Goal: Register for event/course

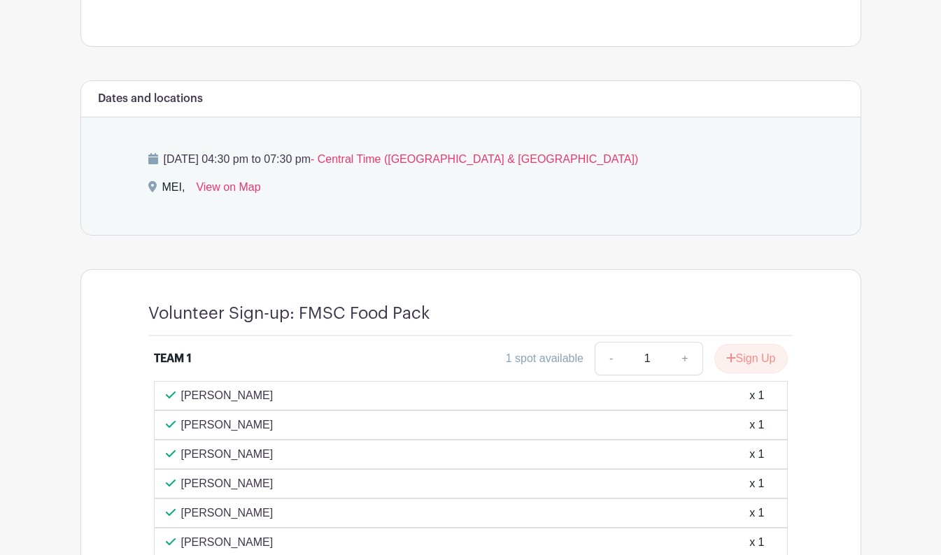
scroll to position [769, 0]
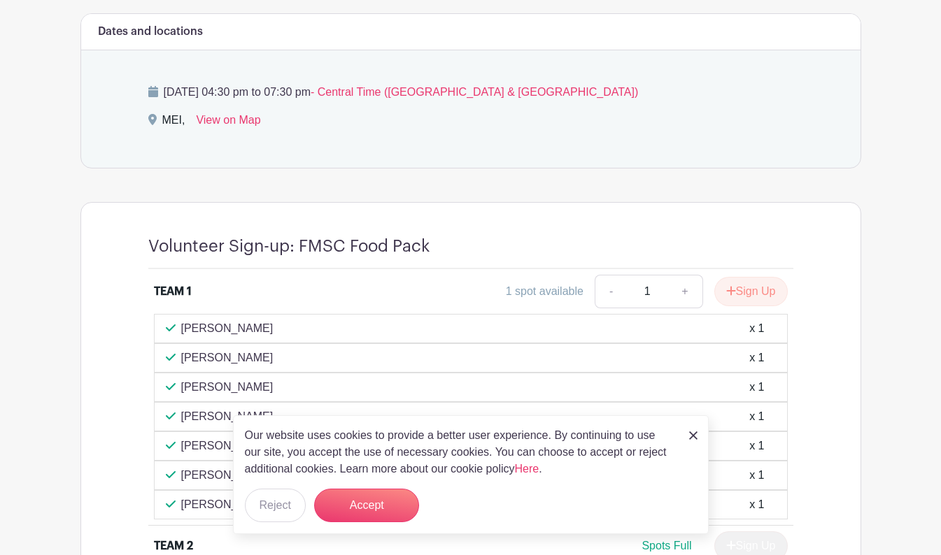
click at [374, 508] on button "Accept" at bounding box center [366, 506] width 105 height 34
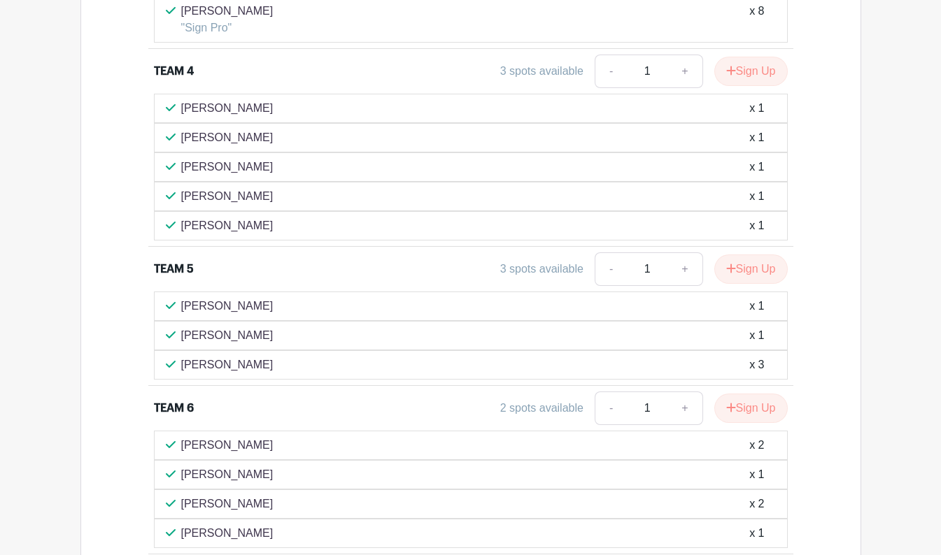
scroll to position [1489, 0]
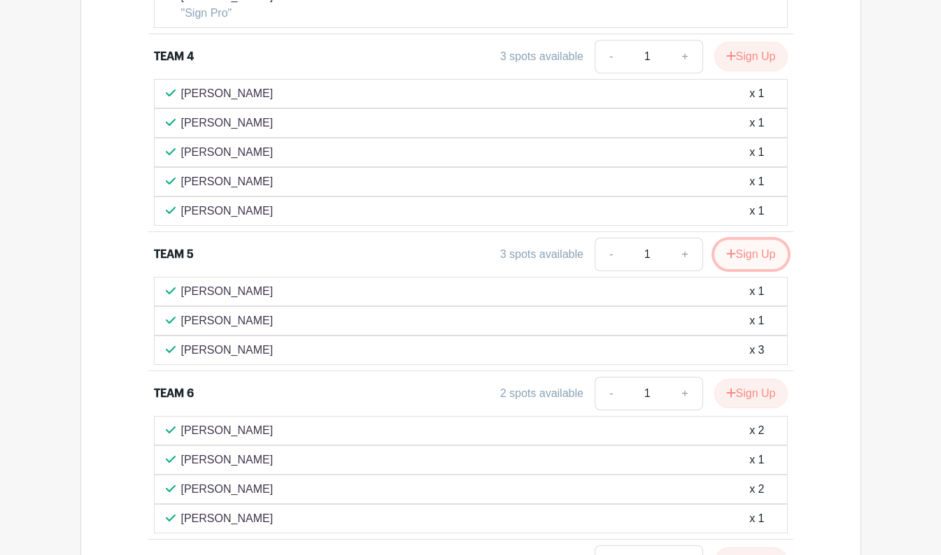
click at [744, 253] on button "Sign Up" at bounding box center [750, 254] width 73 height 29
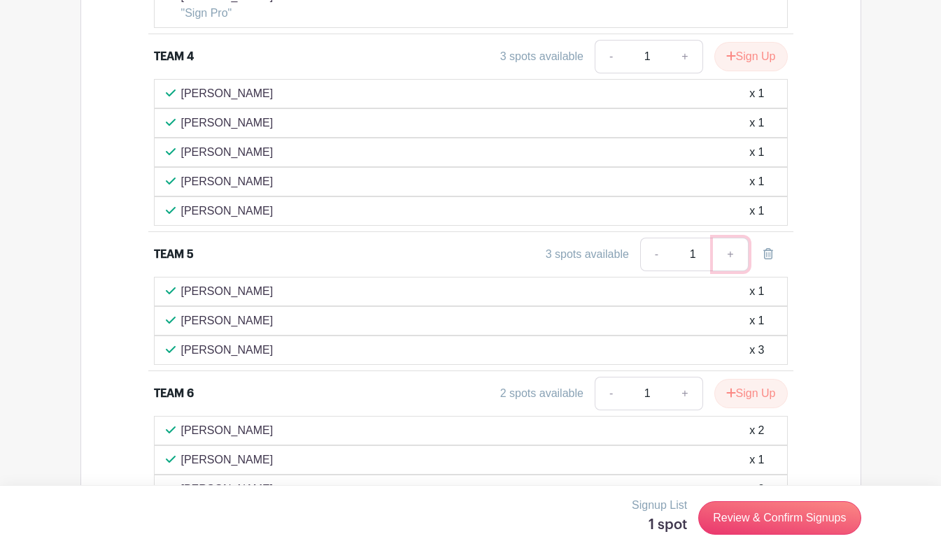
click at [729, 252] on link "+" at bounding box center [730, 255] width 35 height 34
type input "2"
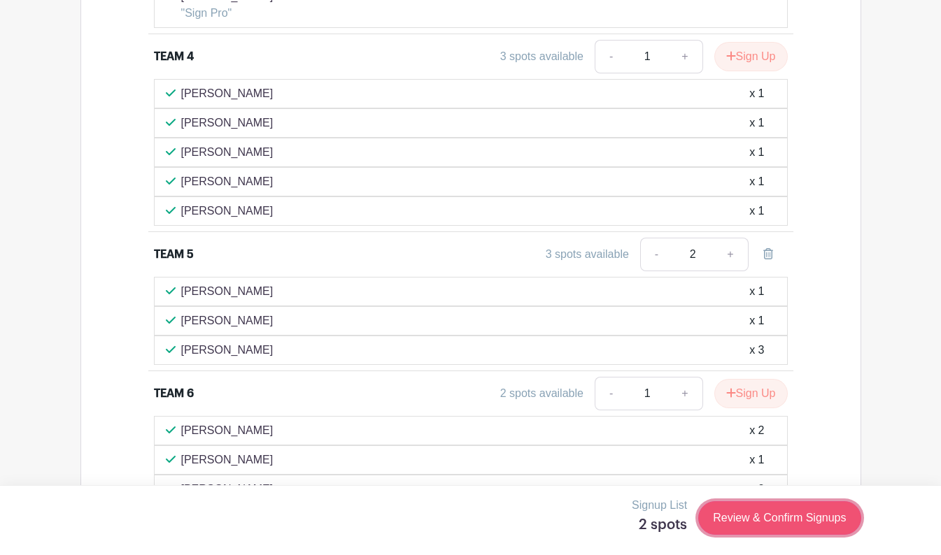
click at [746, 514] on link "Review & Confirm Signups" at bounding box center [779, 519] width 162 height 34
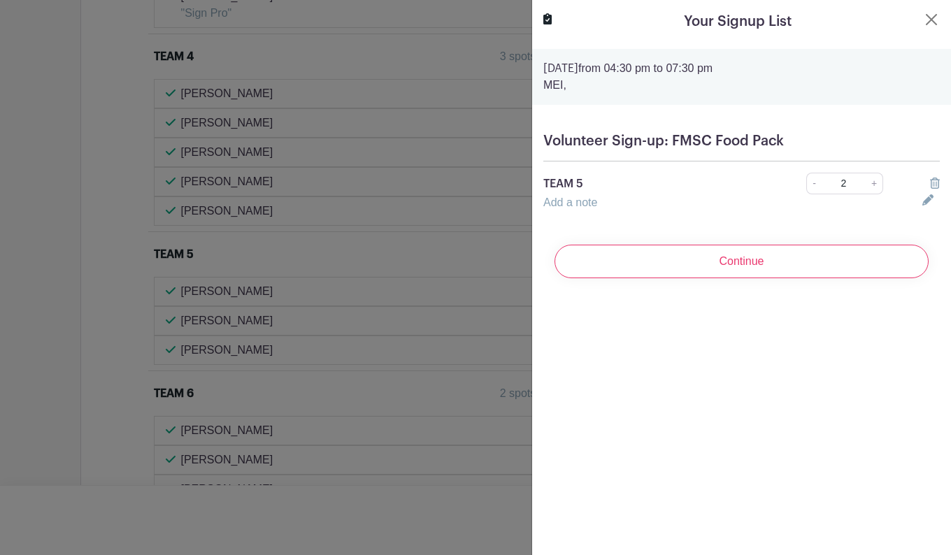
click at [574, 198] on link "Add a note" at bounding box center [570, 203] width 54 height 12
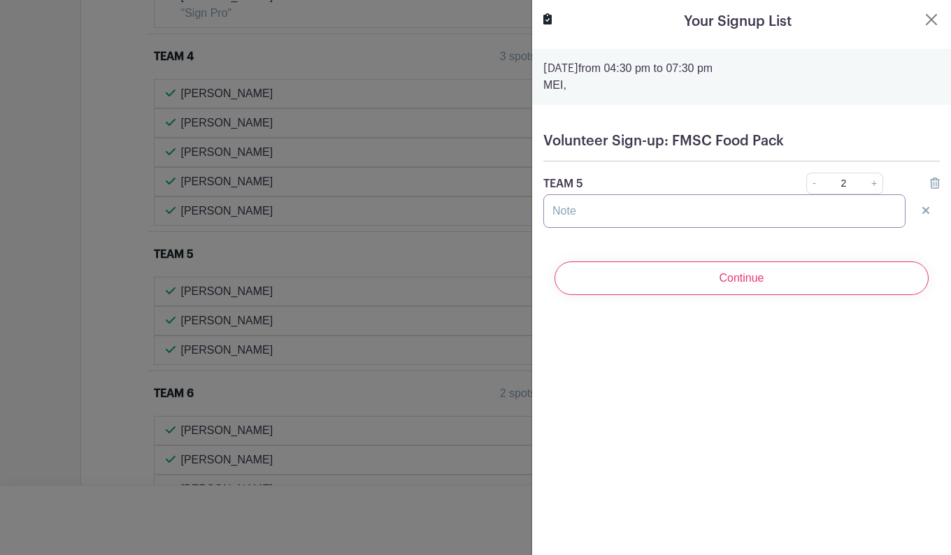
click at [722, 208] on input "text" at bounding box center [724, 211] width 362 height 34
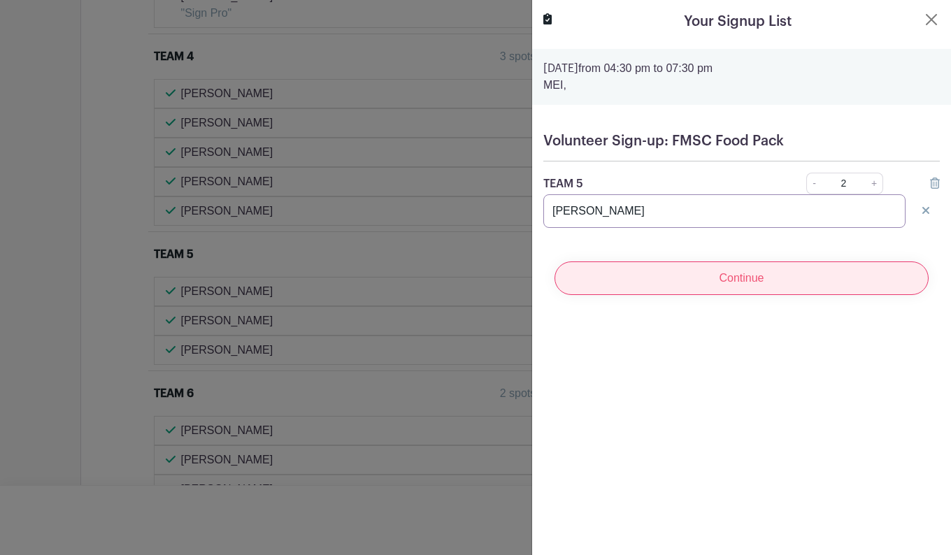
type input "[PERSON_NAME]"
click at [718, 278] on input "Continue" at bounding box center [742, 279] width 374 height 34
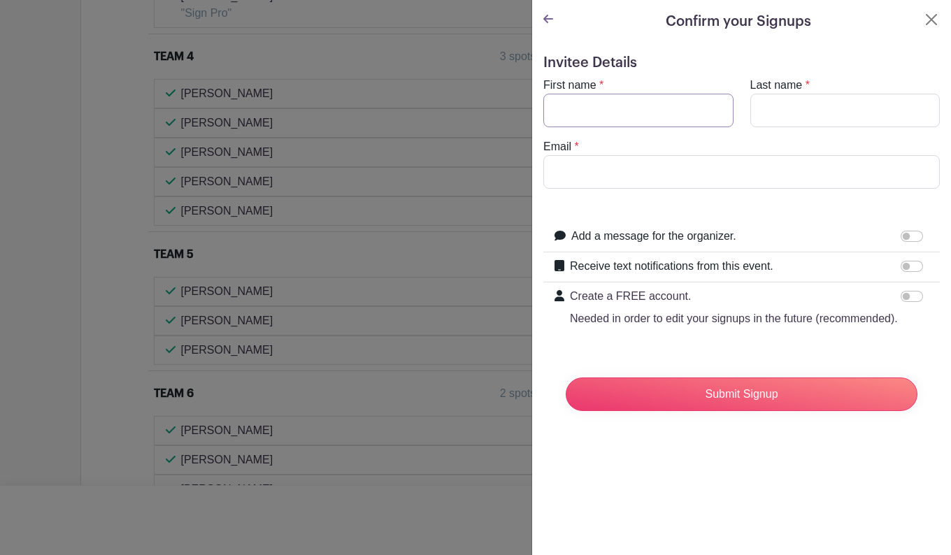
click at [596, 111] on input "First name" at bounding box center [638, 111] width 190 height 34
type input "[PERSON_NAME]"
type input "[PERSON_NAME][EMAIL_ADDRESS][PERSON_NAME][DOMAIN_NAME]"
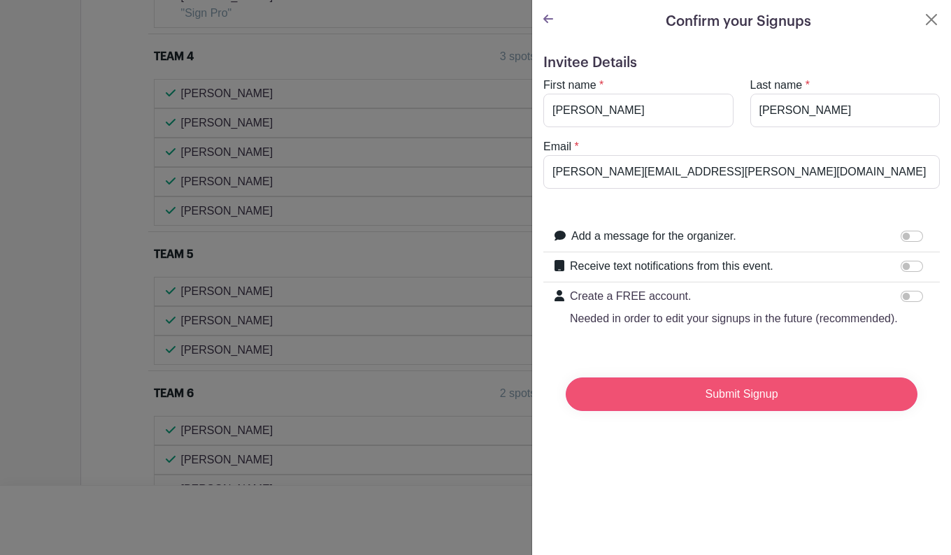
click at [709, 411] on input "Submit Signup" at bounding box center [742, 395] width 352 height 34
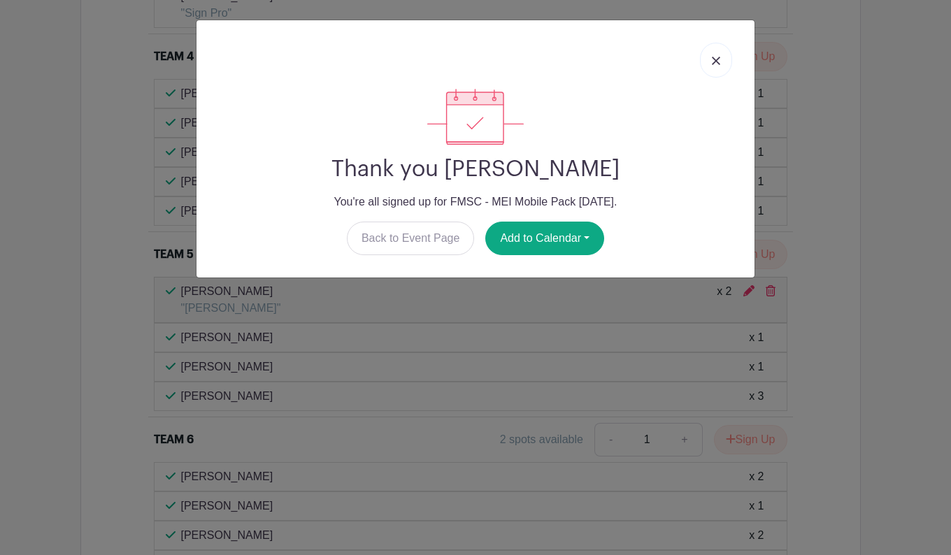
click at [706, 52] on link at bounding box center [716, 60] width 32 height 35
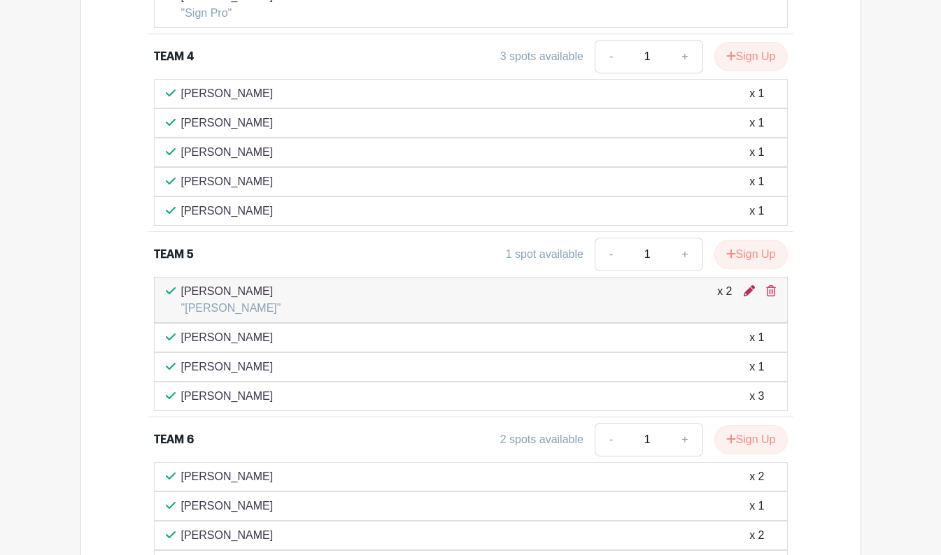
click at [746, 292] on icon at bounding box center [749, 290] width 11 height 11
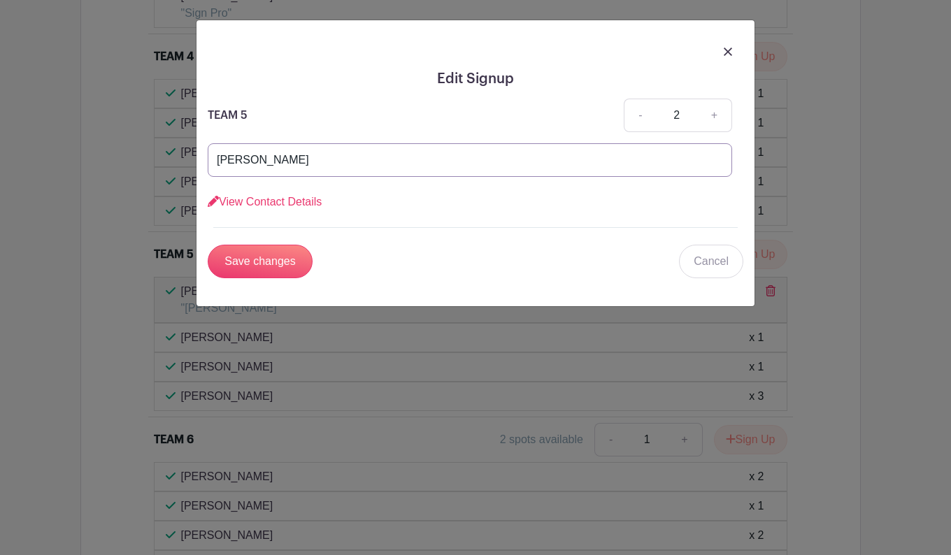
click at [329, 166] on input "[PERSON_NAME]" at bounding box center [470, 160] width 525 height 34
type input "S"
type input "[PERSON_NAME]"
click at [271, 262] on input "Save changes" at bounding box center [260, 262] width 105 height 34
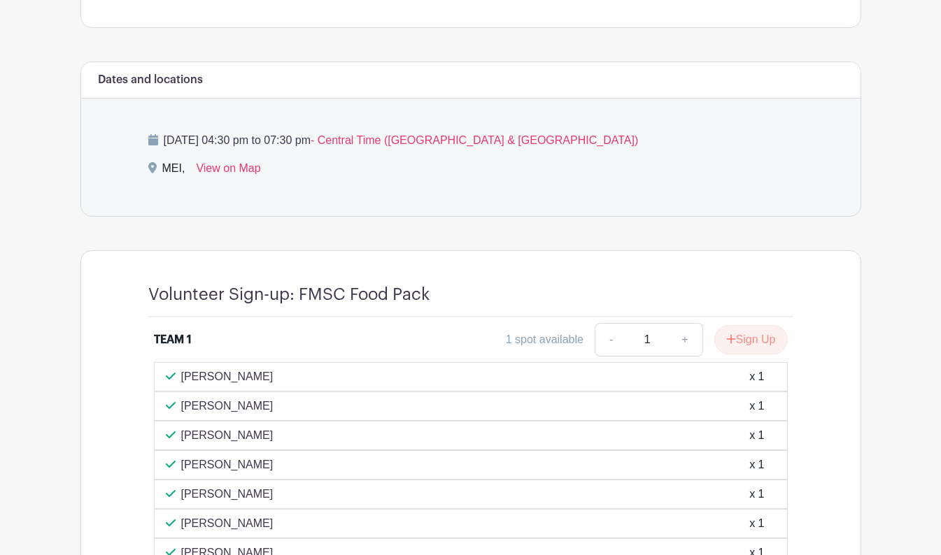
scroll to position [720, 0]
